Goal: Transaction & Acquisition: Register for event/course

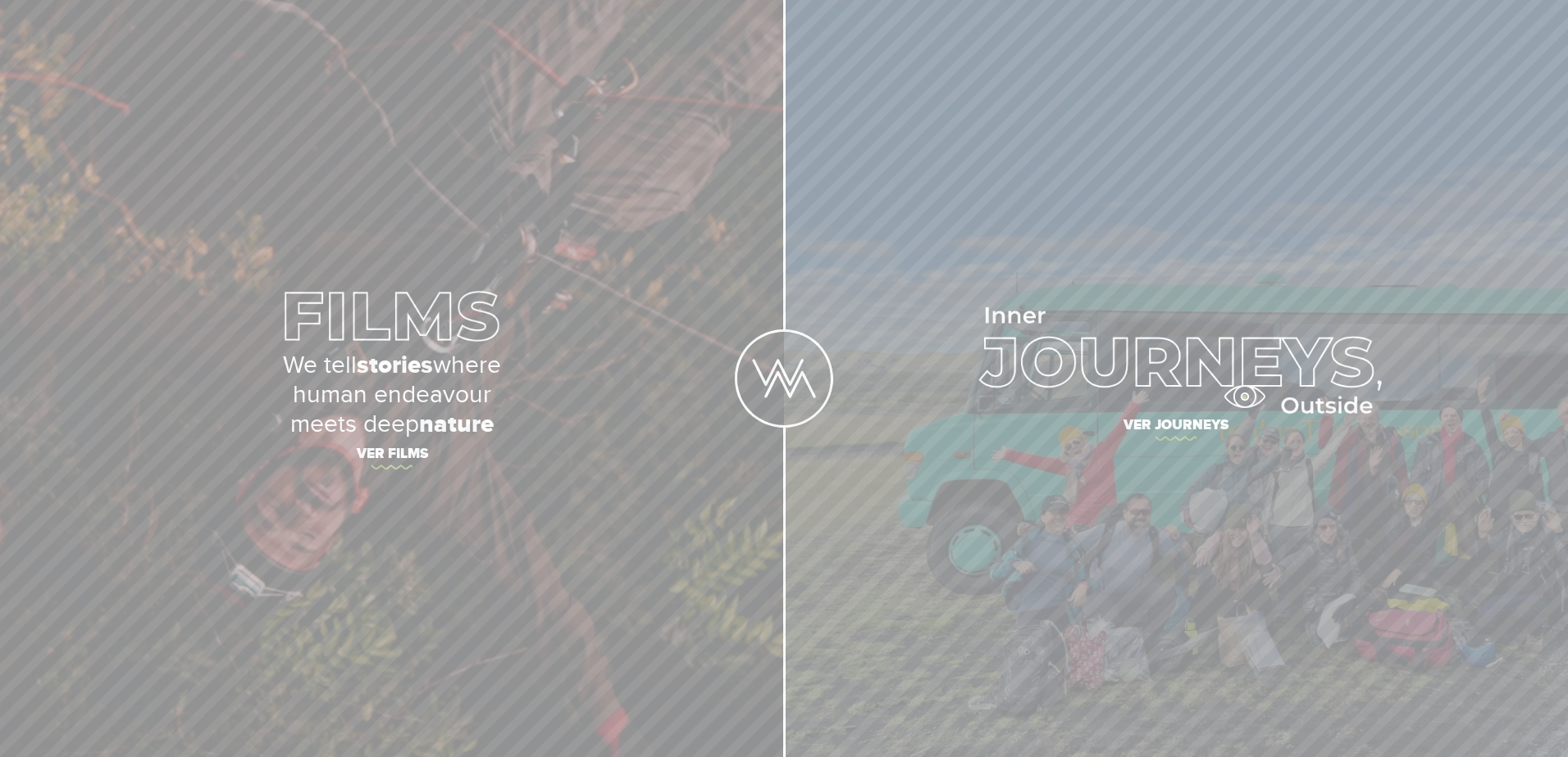
click at [1244, 396] on img at bounding box center [1176, 361] width 411 height 107
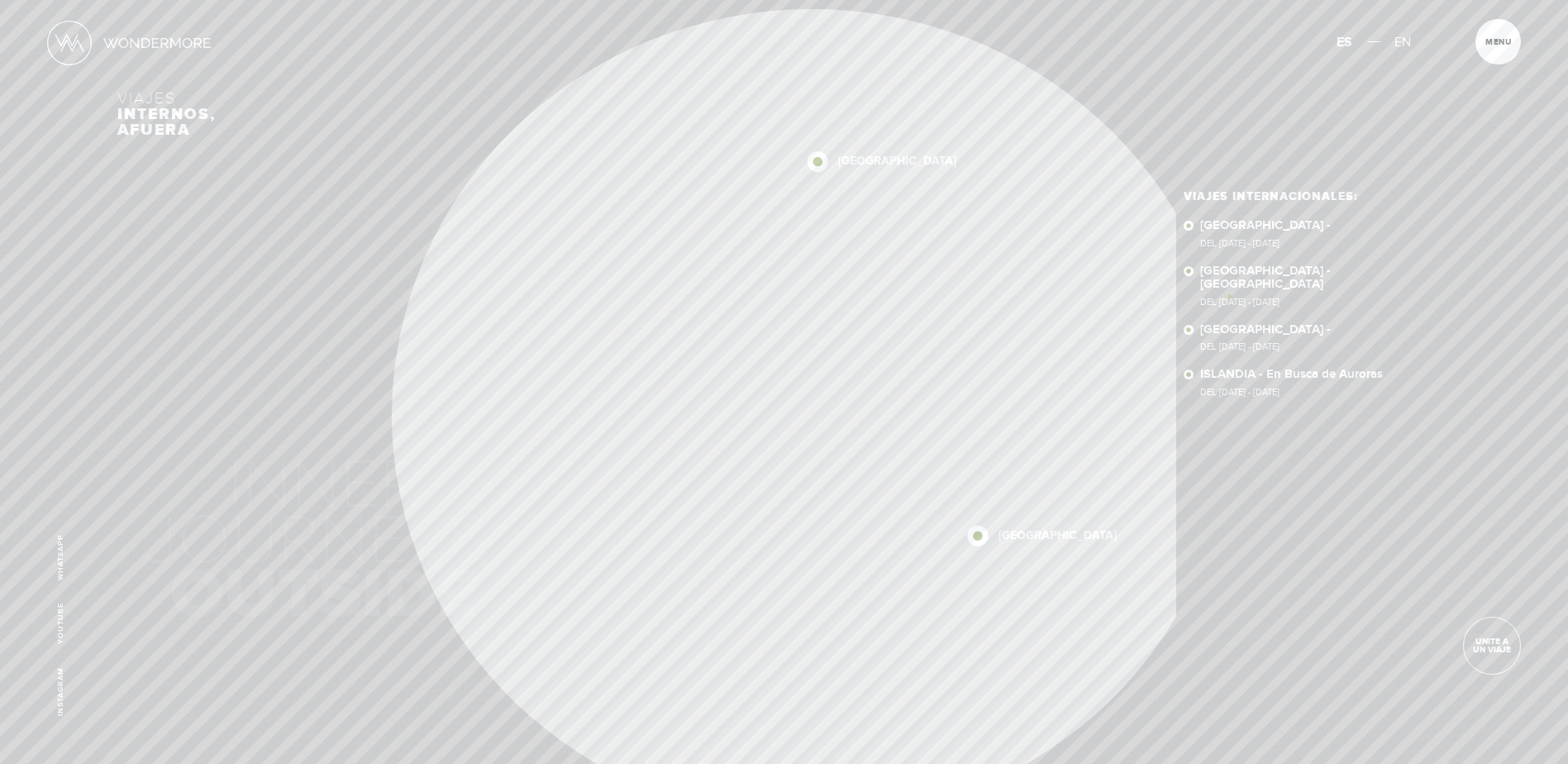
click at [1229, 296] on ul "Viajes Internacionales: SUDÁFRICA - Del 23 OCT - 5 NOV 2025 NEPAL - NEPAL Del 1…" at bounding box center [1317, 302] width 266 height 223
click at [1228, 264] on link "NEPAL - NEPAL Del 11 - 23 NOV 2025" at bounding box center [1325, 285] width 250 height 42
